Goal: Task Accomplishment & Management: Complete application form

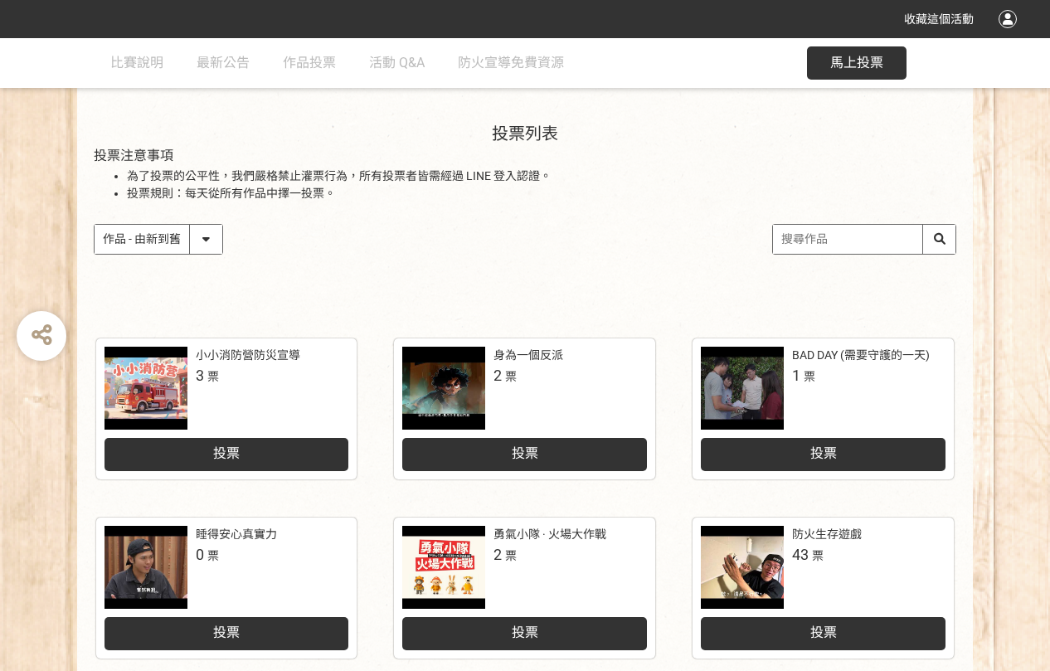
scroll to position [166, 0]
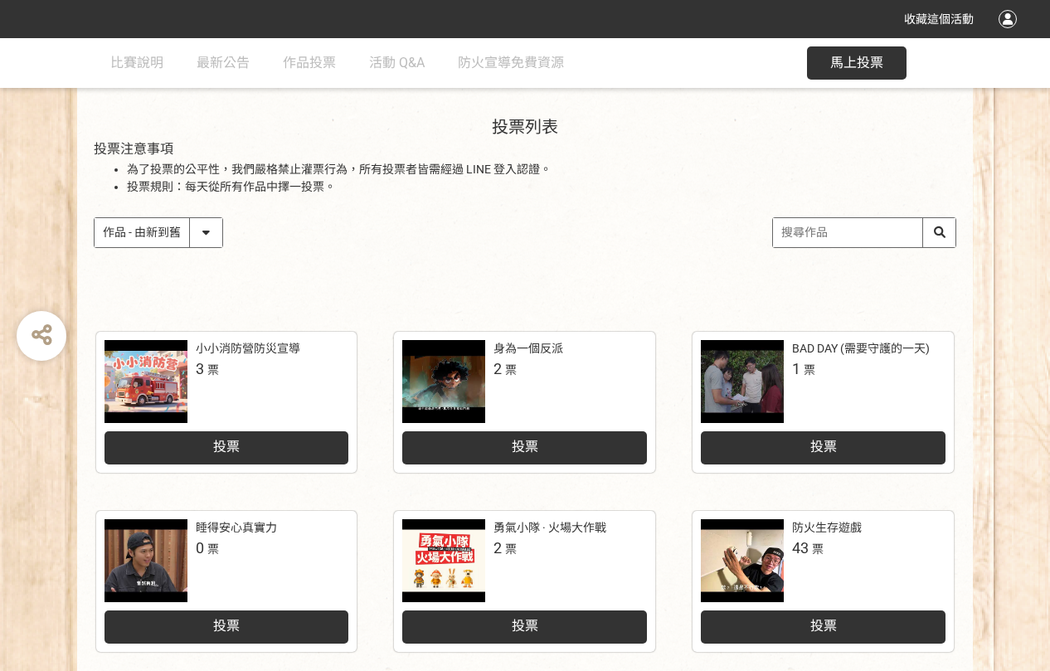
click at [196, 232] on select "作品 - 由新到舊 作品 - 由舊到新 票數 - 由多到少 票數 - 由少到多" at bounding box center [159, 232] width 128 height 29
select select "vote"
click at [95, 218] on select "作品 - 由新到舊 作品 - 由舊到新 票數 - 由多到少 票數 - 由少到多" at bounding box center [159, 232] width 128 height 29
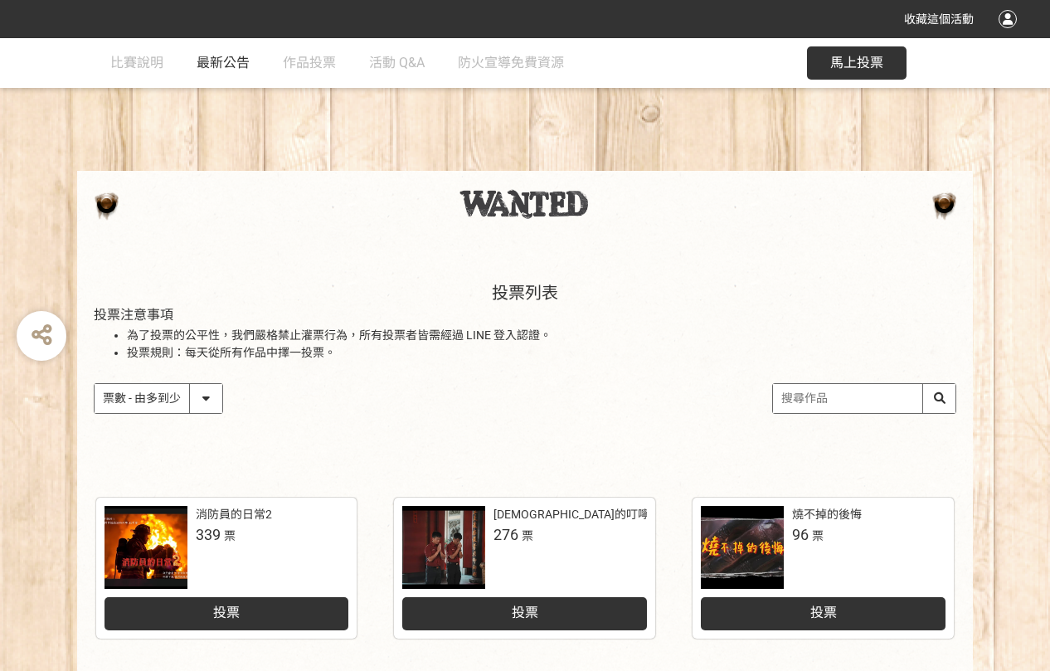
click at [226, 61] on span "最新公告" at bounding box center [222, 63] width 53 height 16
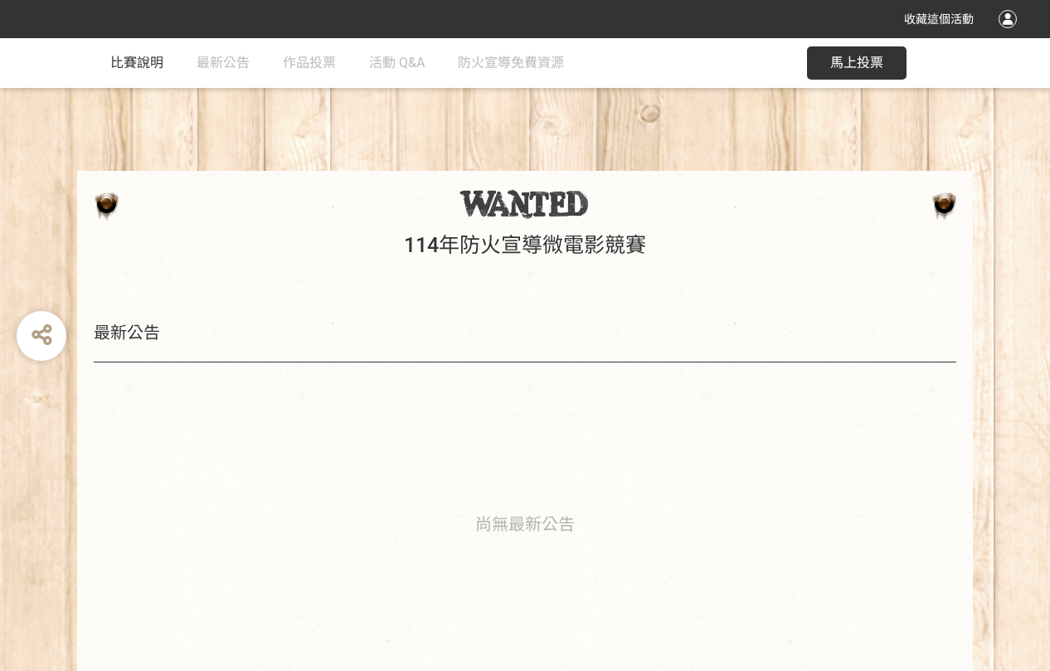
click at [141, 72] on link "比賽說明" at bounding box center [136, 63] width 53 height 50
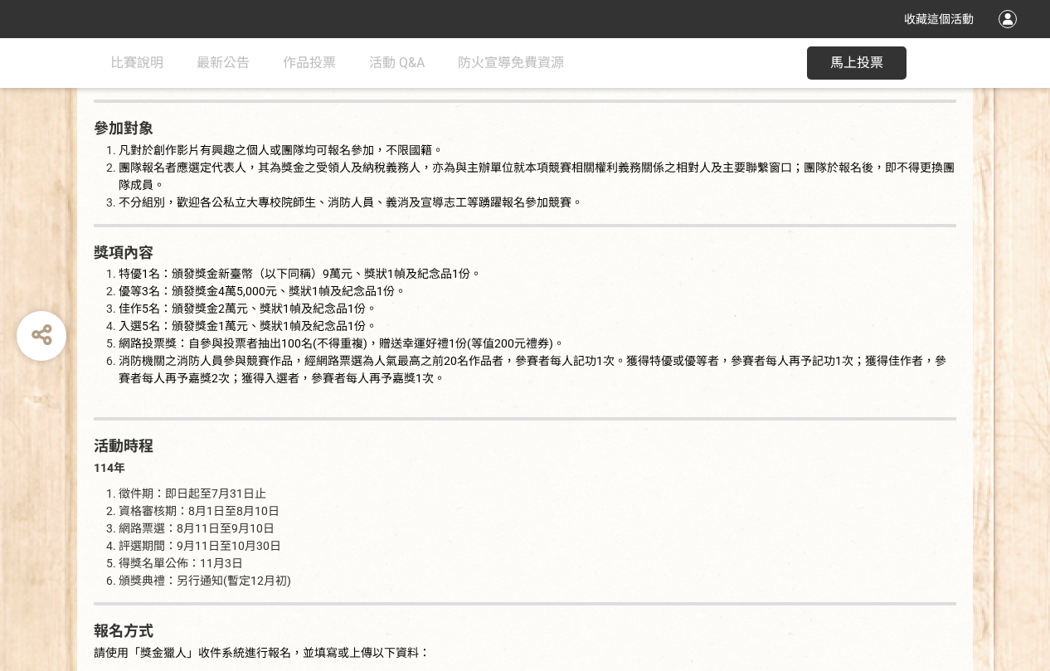
scroll to position [1078, 0]
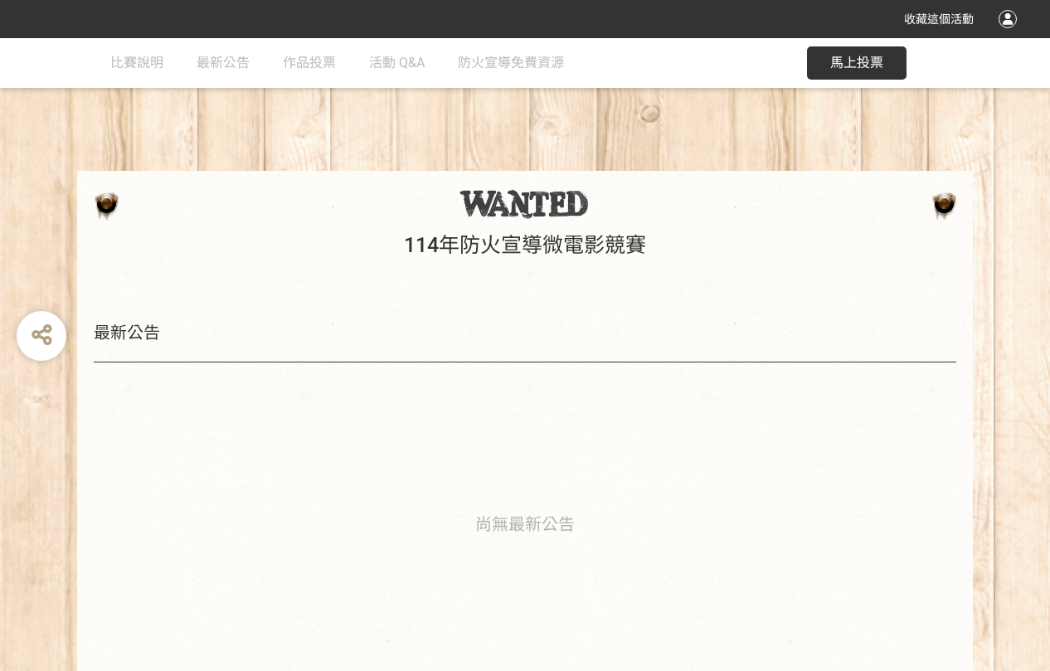
select select "vote"
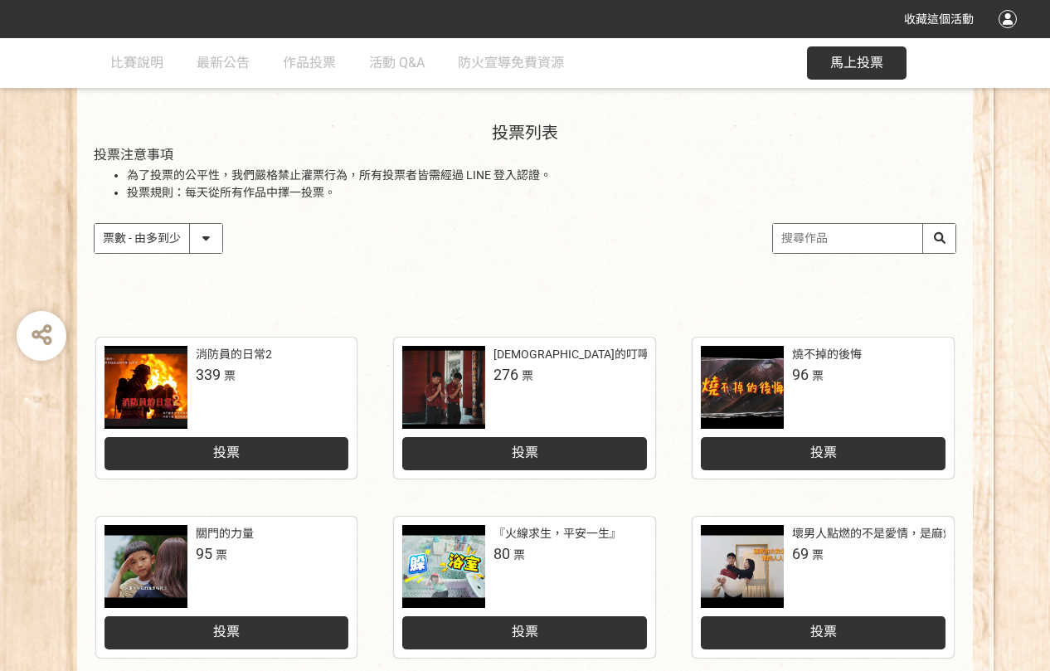
scroll to position [166, 0]
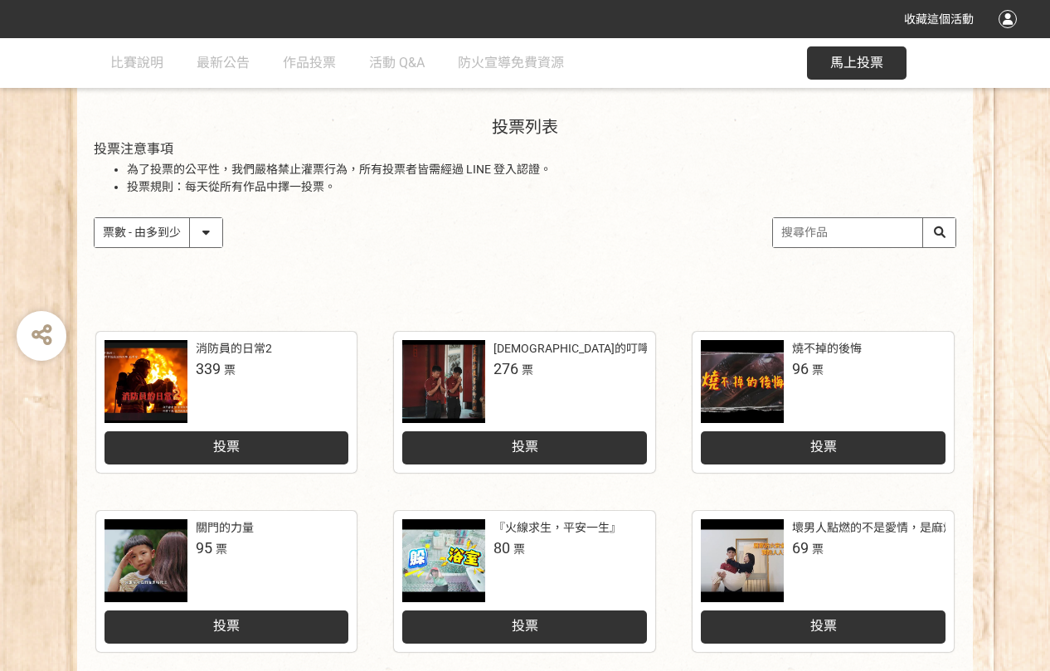
click at [293, 443] on div "投票" at bounding box center [226, 447] width 245 height 33
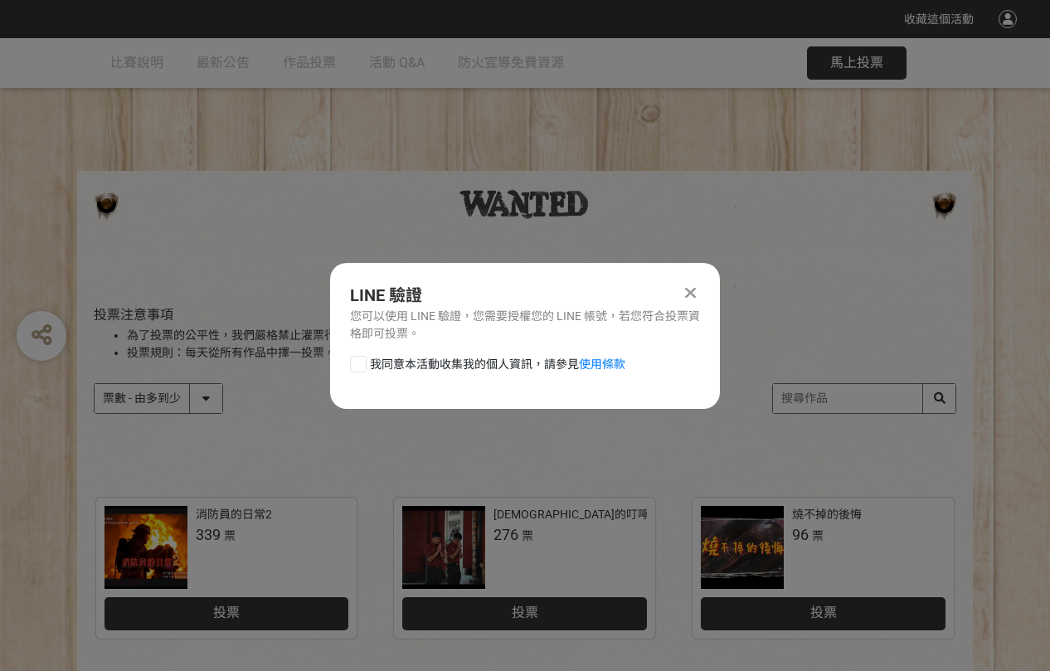
scroll to position [0, 0]
click at [436, 361] on span "我同意本活動收集我的個人資訊，請參見 使用條款" at bounding box center [497, 364] width 255 height 17
click at [361, 361] on input "我同意本活動收集我的個人資訊，請參見 使用條款" at bounding box center [356, 363] width 11 height 11
checkbox input "false"
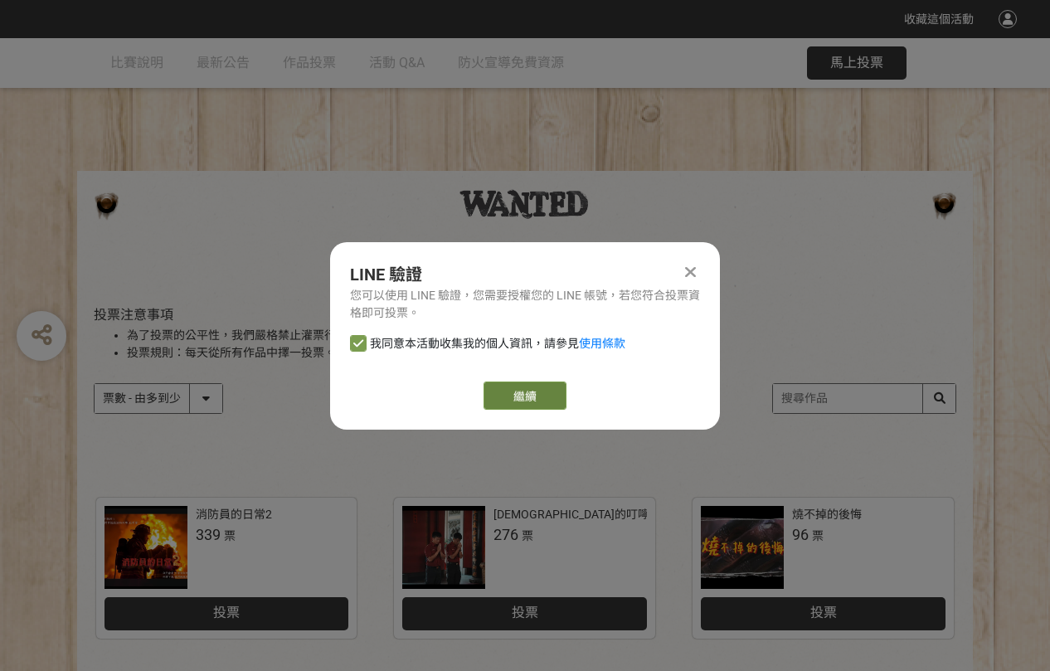
click at [509, 398] on link "繼續" at bounding box center [524, 395] width 83 height 28
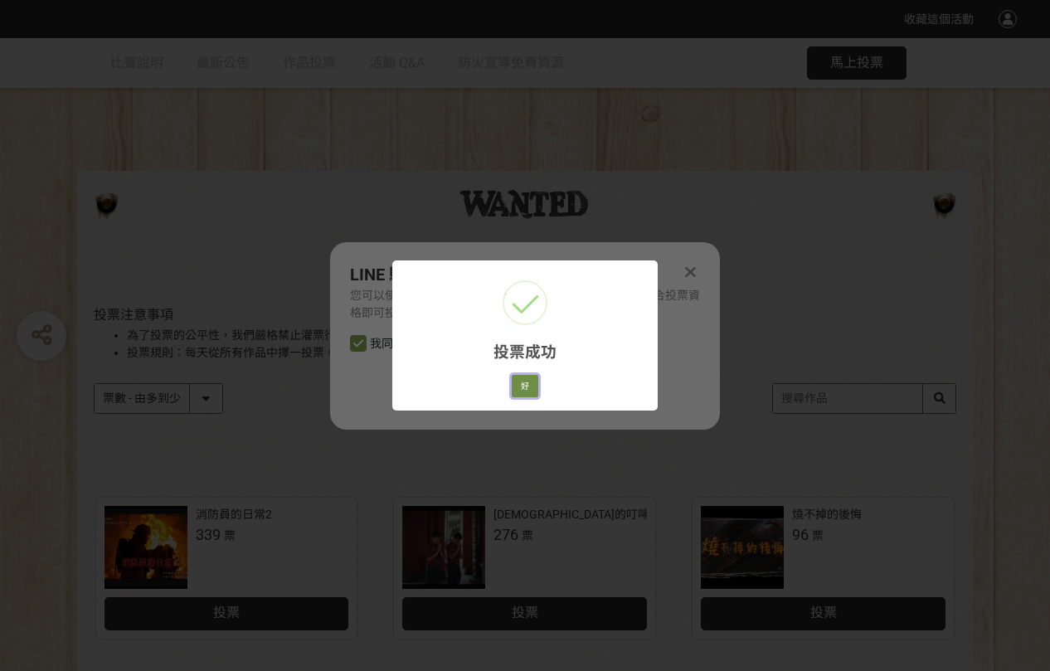
click at [531, 387] on button "好" at bounding box center [525, 386] width 27 height 23
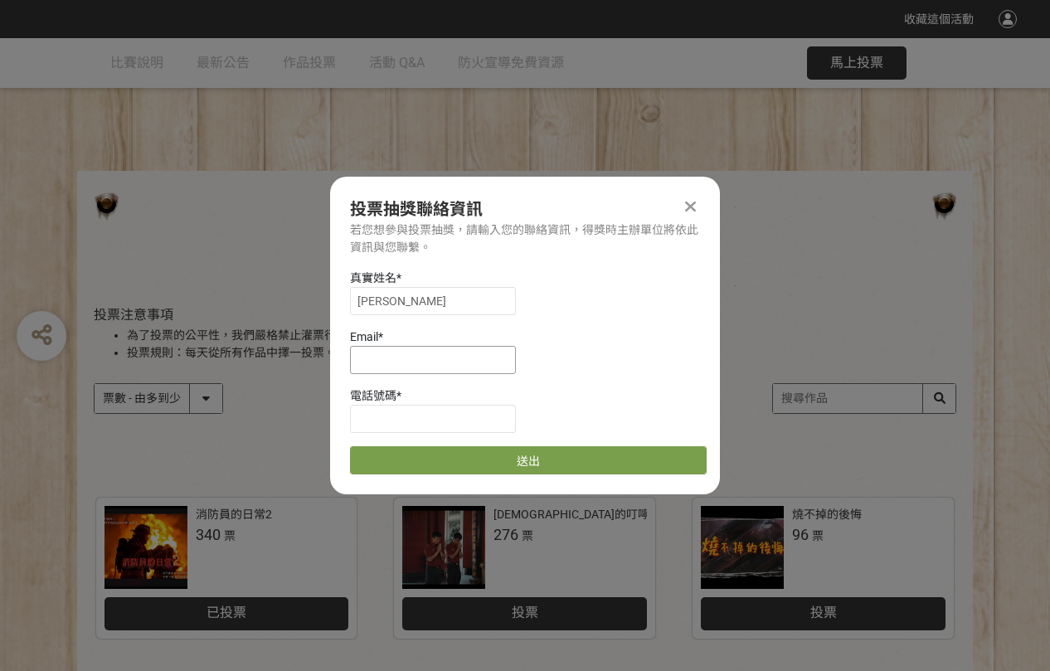
click at [388, 369] on input at bounding box center [433, 360] width 166 height 28
paste input "[EMAIL_ADDRESS][DOMAIN_NAME]"
type input "[EMAIL_ADDRESS][DOMAIN_NAME]"
click at [391, 419] on input at bounding box center [433, 419] width 166 height 28
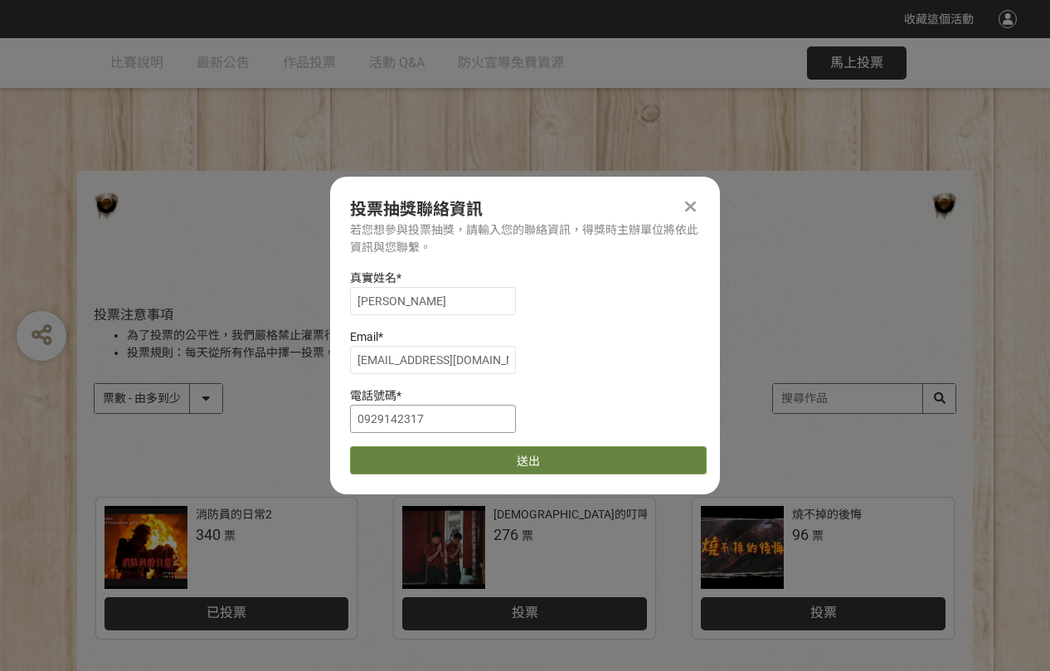
type input "0929142317"
click at [512, 461] on button "送出" at bounding box center [528, 460] width 357 height 28
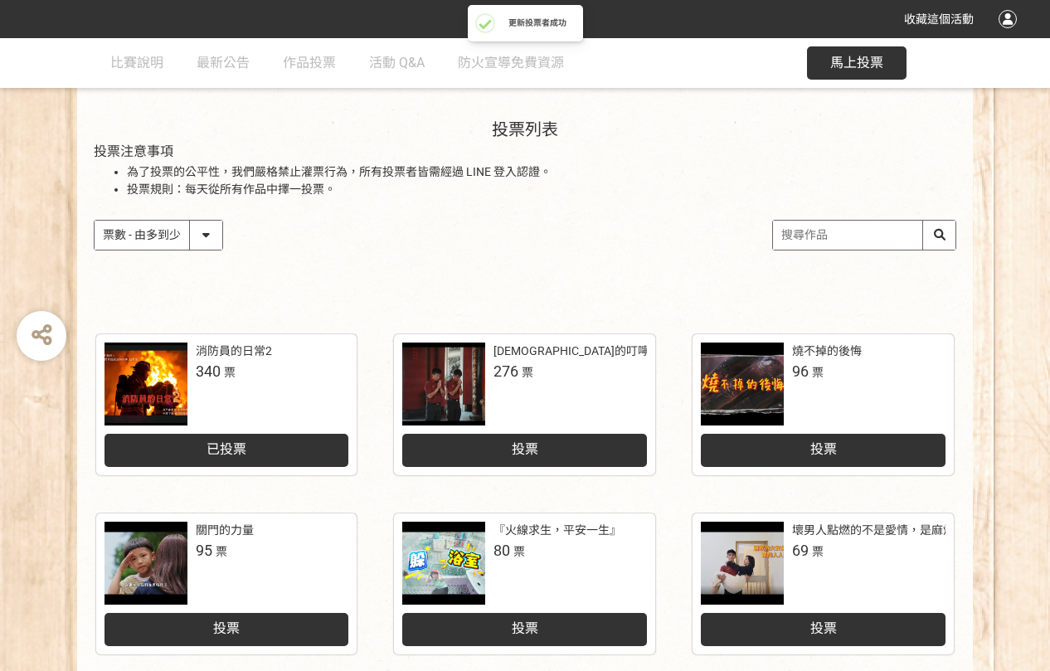
scroll to position [166, 0]
